Goal: Check status: Check status

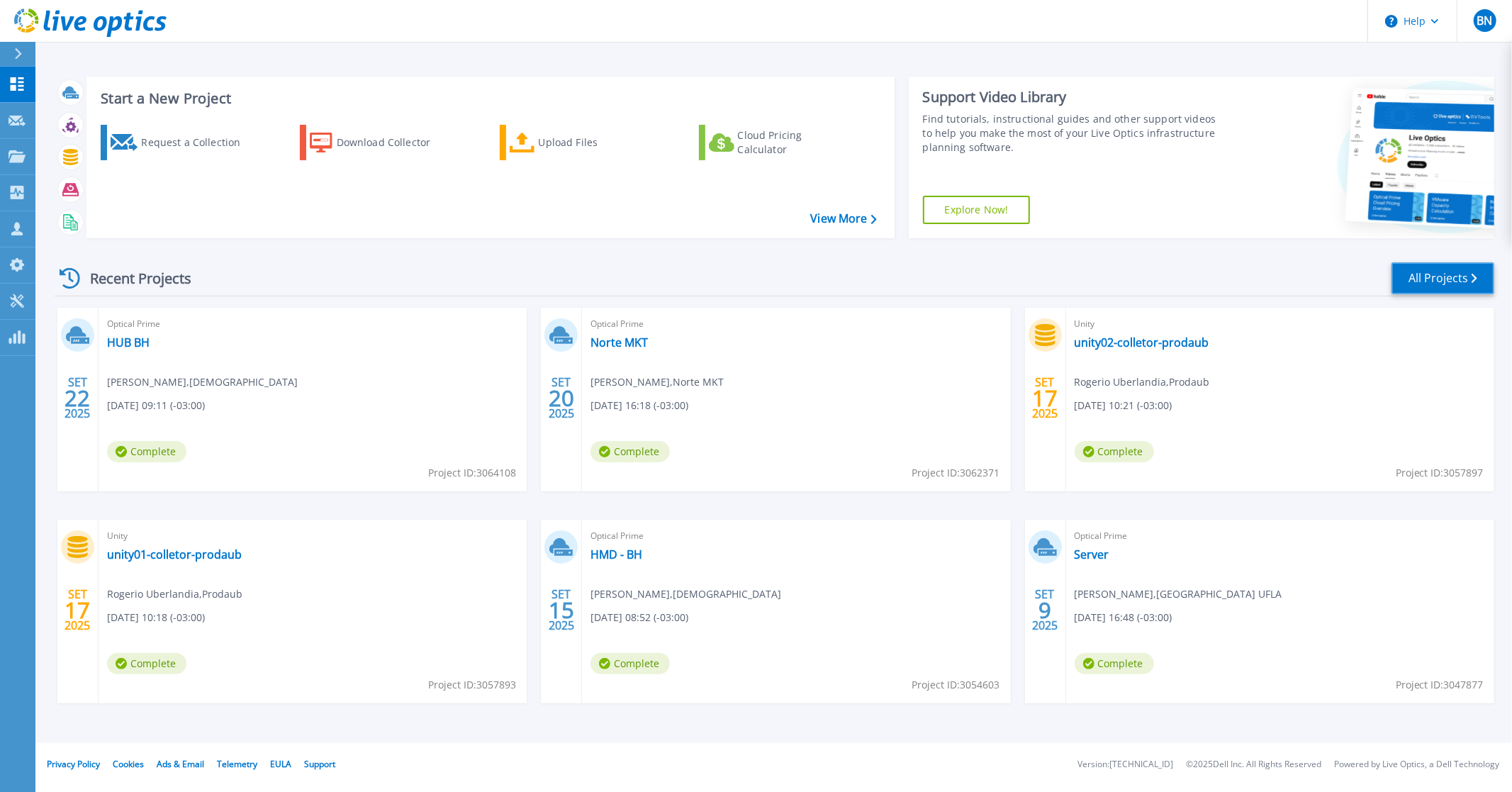
click at [1404, 284] on link "All Projects" at bounding box center [1442, 278] width 103 height 32
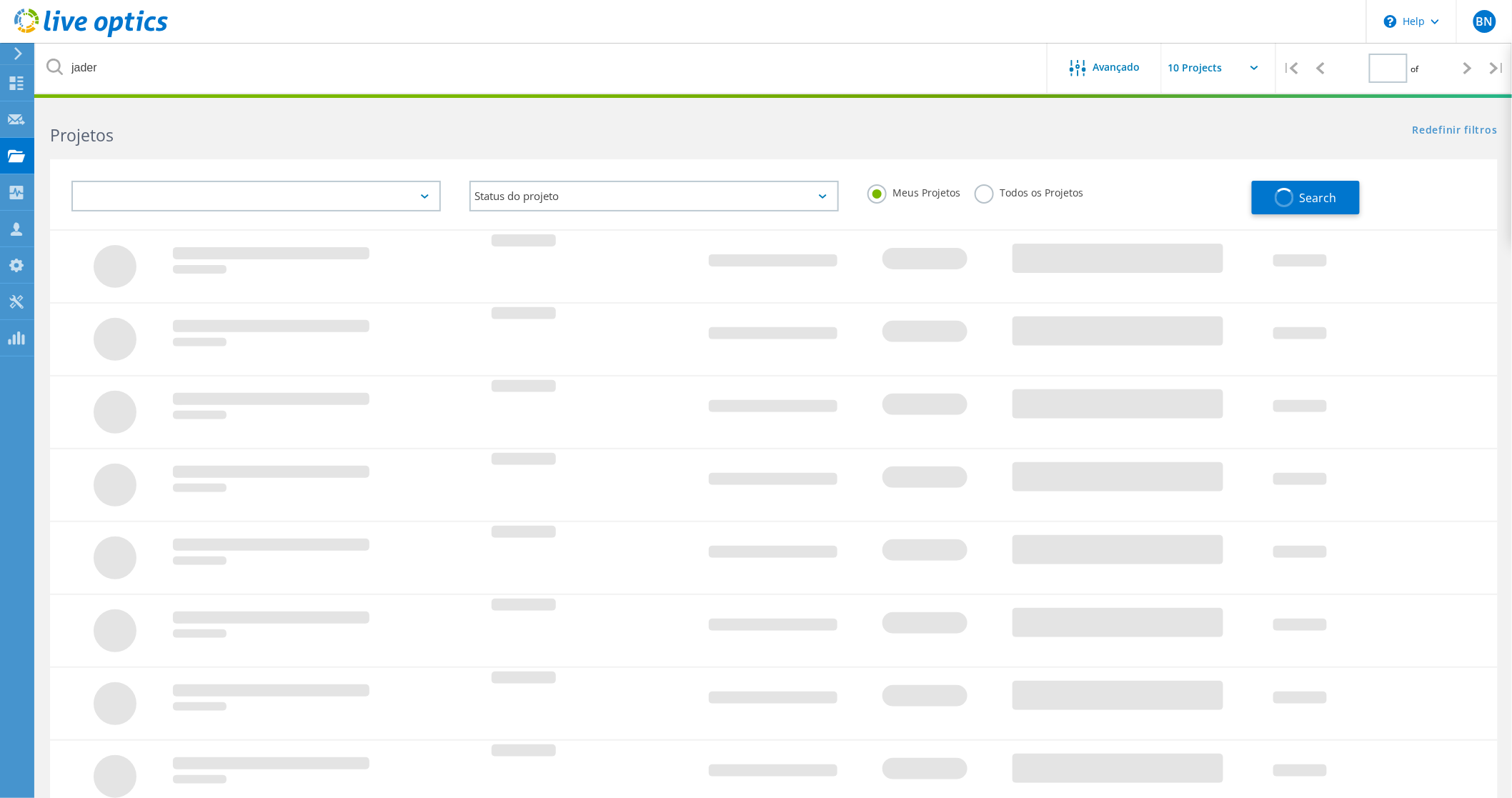
type input "1"
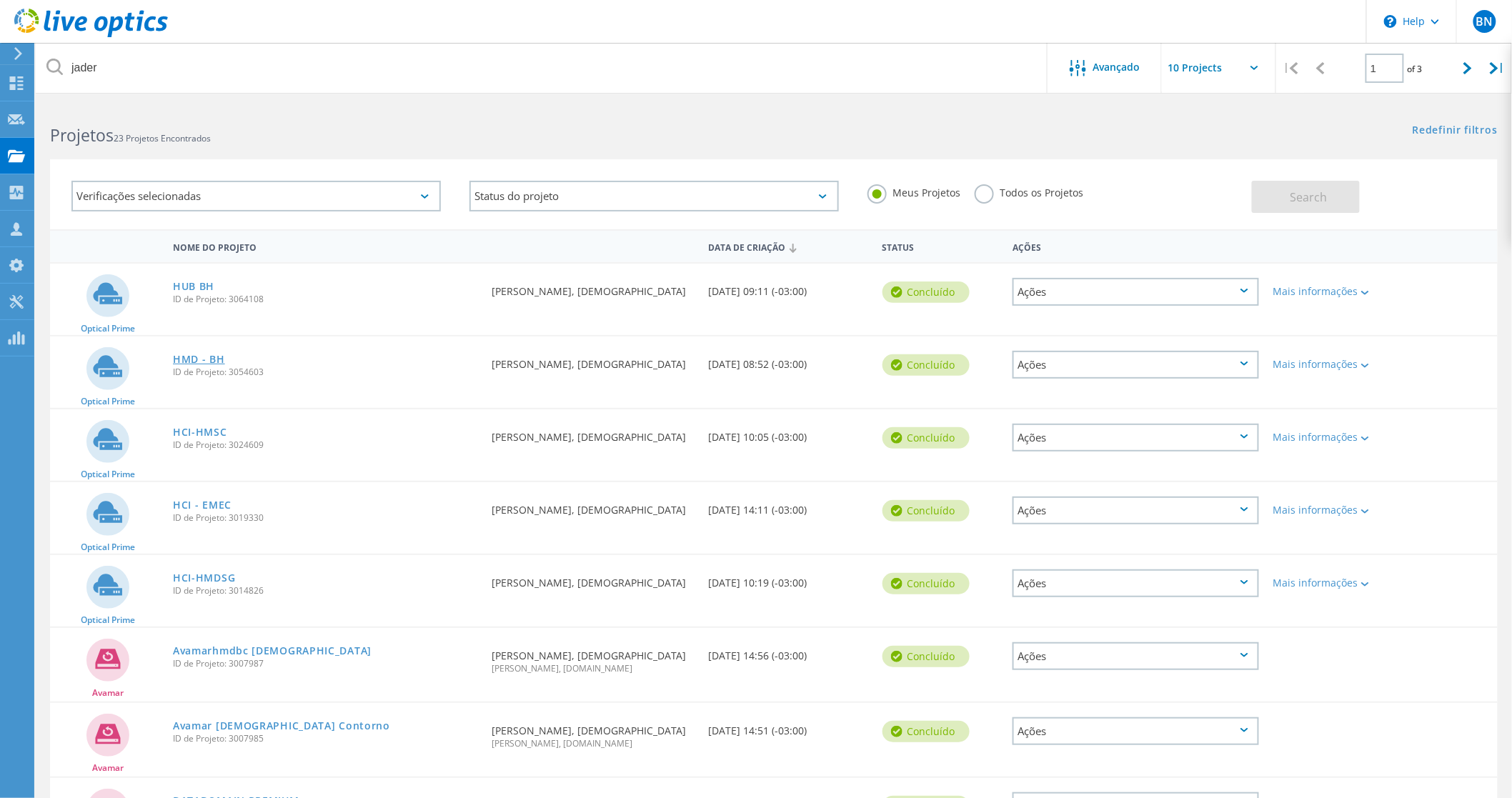
click at [202, 355] on link "HMD - BH" at bounding box center [199, 359] width 52 height 10
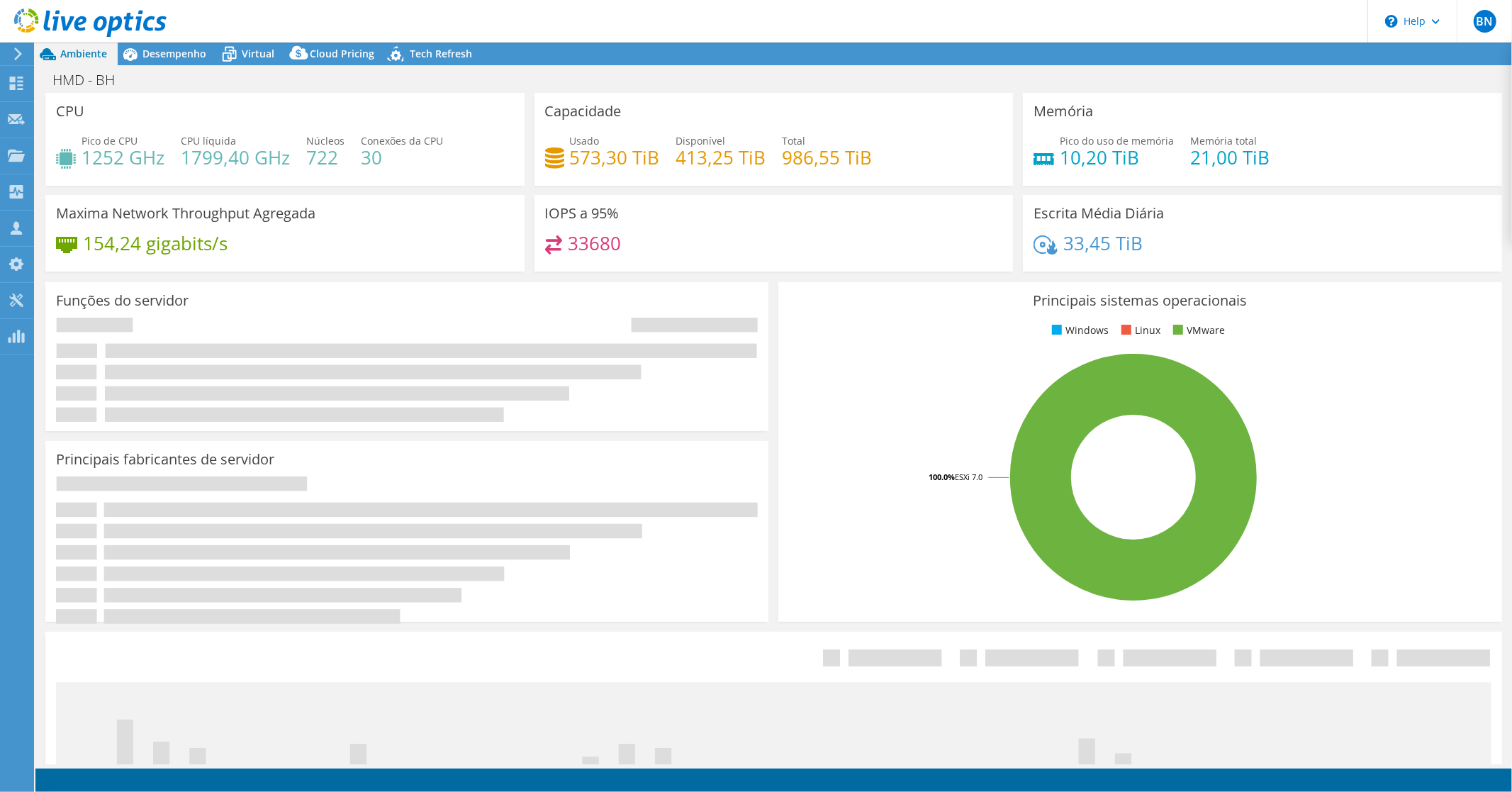
select select "USD"
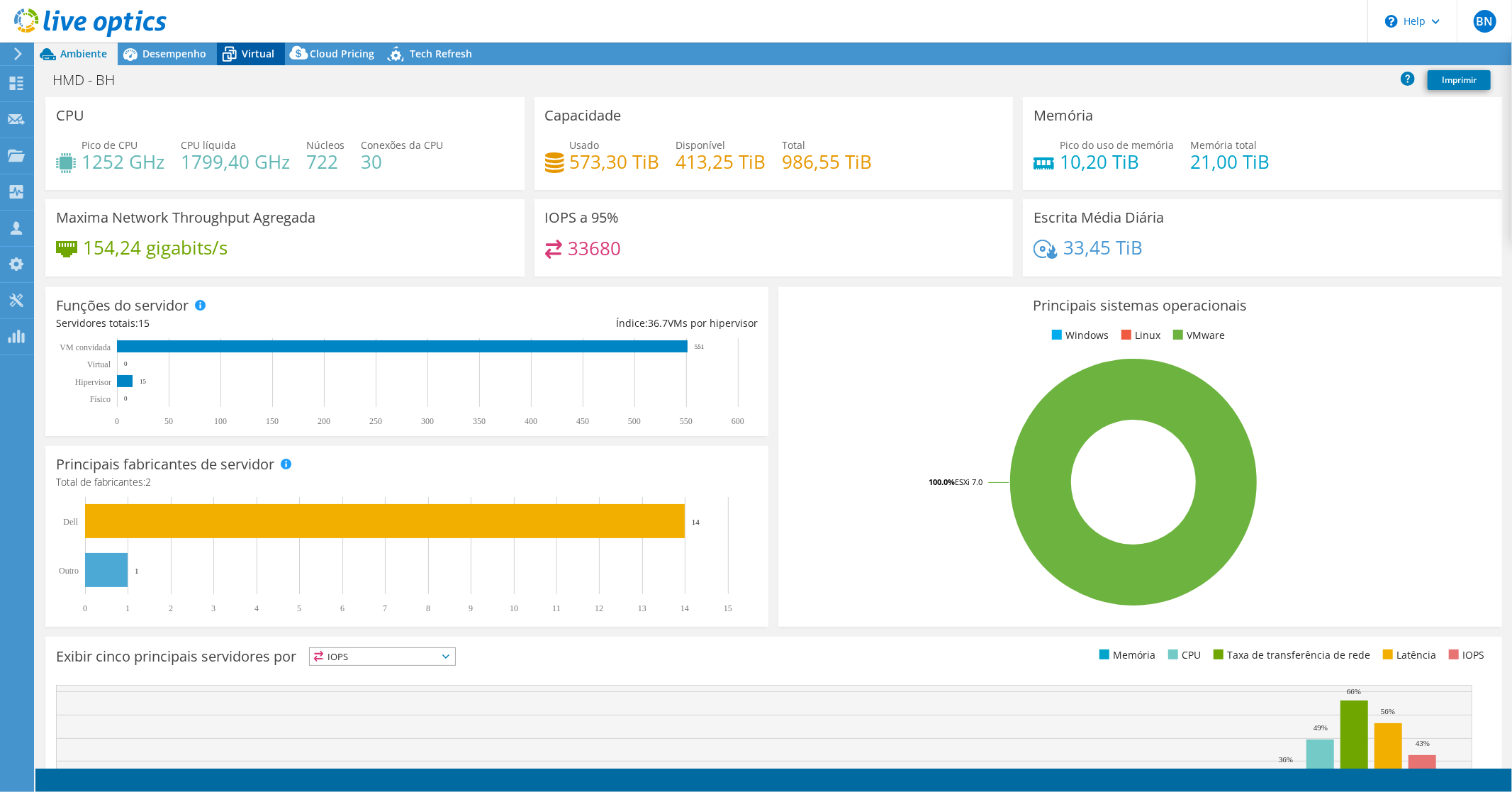
click at [251, 56] on span "Virtual" at bounding box center [258, 53] width 33 height 13
